Goal: Task Accomplishment & Management: Manage account settings

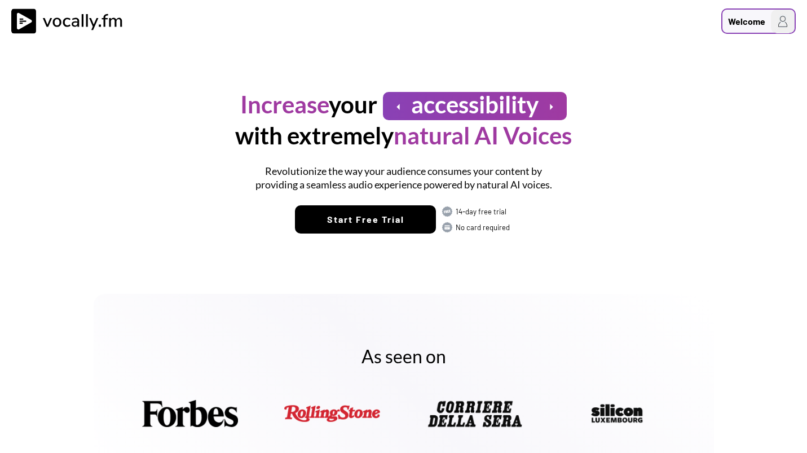
click at [740, 20] on div "Welcome" at bounding box center [746, 22] width 37 height 14
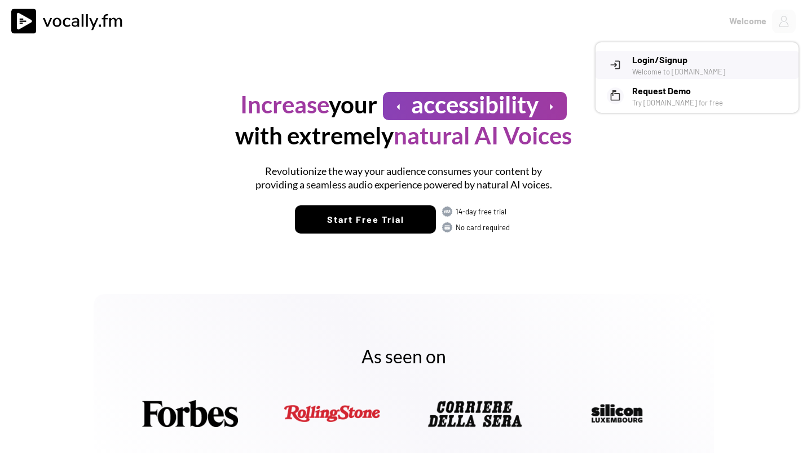
click at [666, 65] on h3 "Login/Signup" at bounding box center [711, 60] width 158 height 14
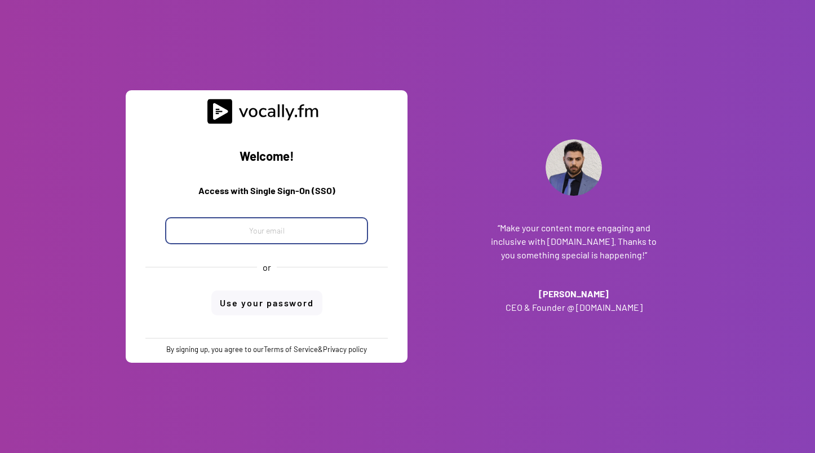
click at [270, 236] on input "email" at bounding box center [266, 230] width 203 height 27
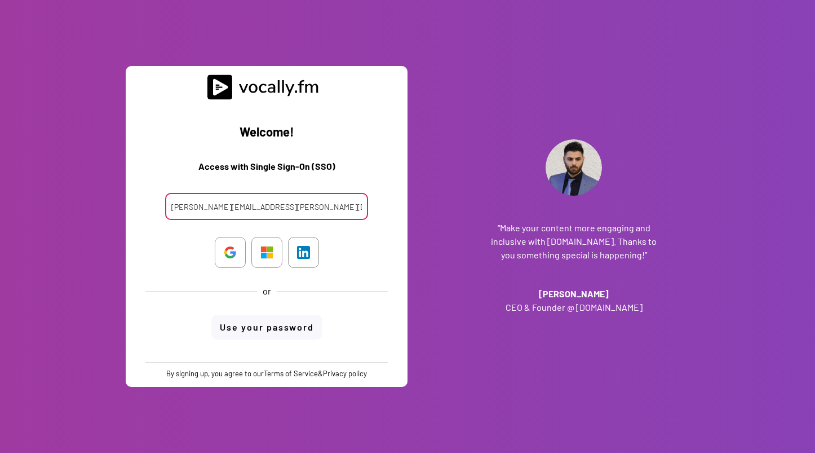
type input "clara.ferrante@external.eni.com"
click at [362, 225] on div "Welcome! Access with Single Sign-On (SSO) clara.ferrante@external.eni.com or Us…" at bounding box center [266, 231] width 265 height 262
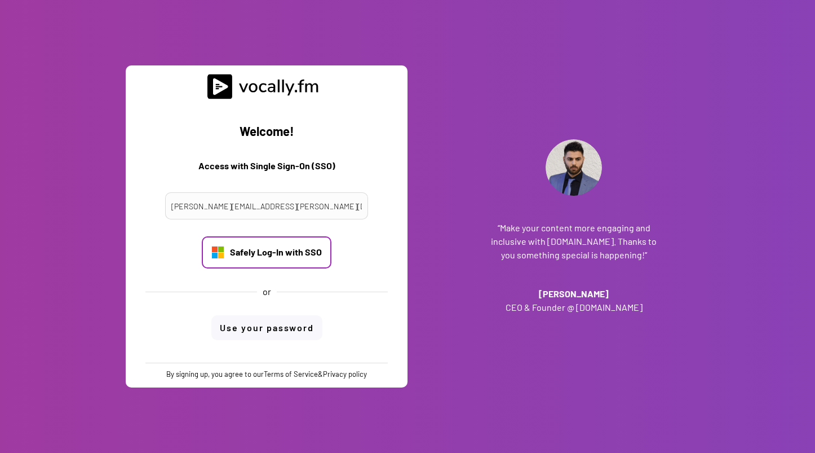
click at [294, 244] on div "Safely Log-In with SSO" at bounding box center [267, 252] width 130 height 32
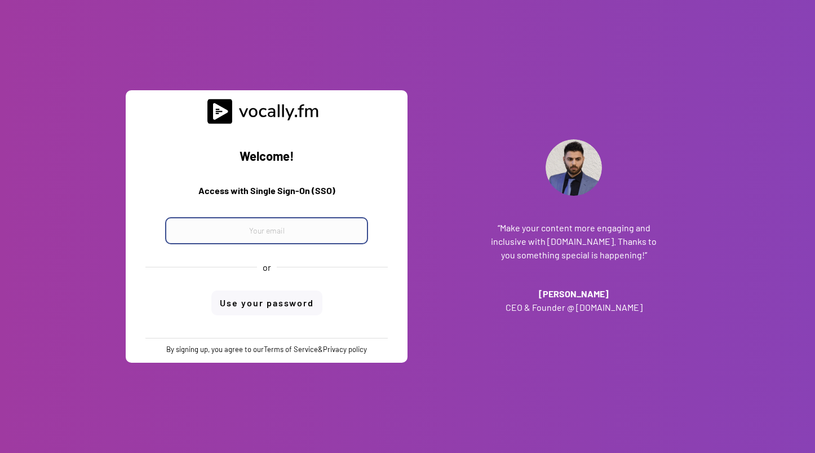
click at [296, 236] on input "email" at bounding box center [266, 230] width 203 height 27
click at [271, 235] on input "email" at bounding box center [266, 230] width 203 height 27
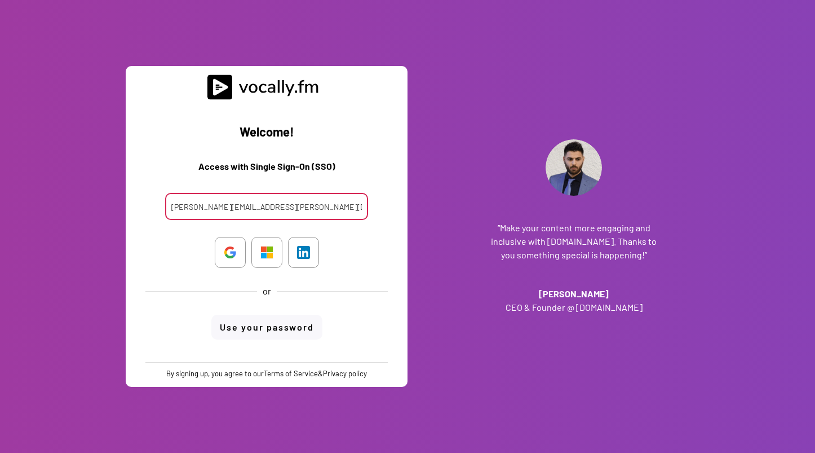
type input "clara.ferrante@external.eni.com"
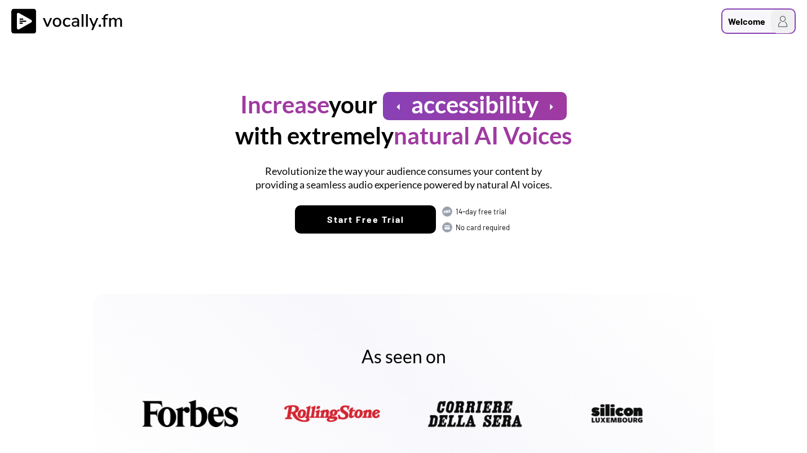
click at [750, 17] on div "Welcome" at bounding box center [746, 22] width 37 height 14
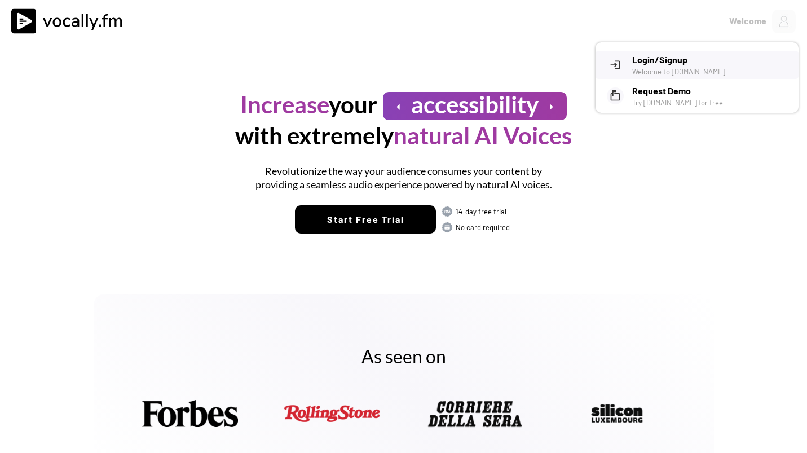
click at [655, 67] on div "Welcome to Vocally.fm" at bounding box center [711, 72] width 158 height 10
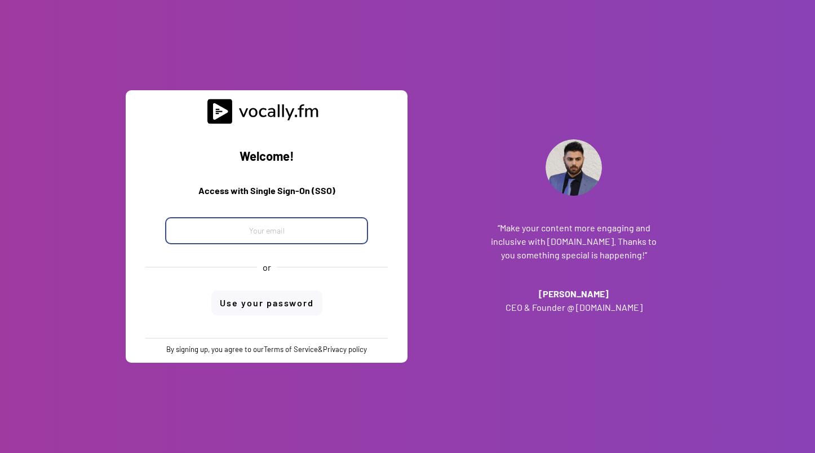
click at [284, 227] on input "email" at bounding box center [266, 230] width 203 height 27
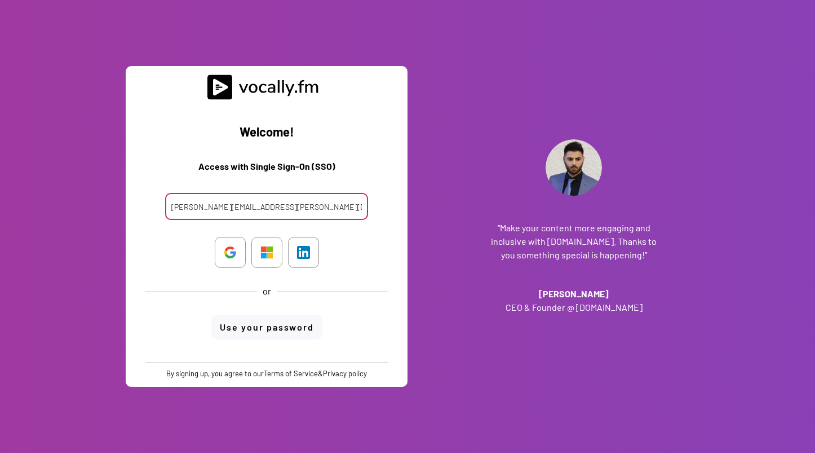
type input "[PERSON_NAME][EMAIL_ADDRESS][PERSON_NAME][DOMAIN_NAME]"
